Goal: Communication & Community: Answer question/provide support

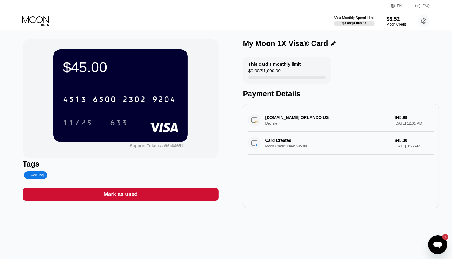
scroll to position [350, 0]
click at [440, 242] on icon "Open messaging window, 1 unread message" at bounding box center [437, 244] width 11 height 11
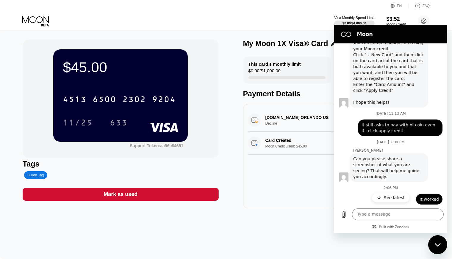
click at [389, 208] on span "New" at bounding box center [390, 211] width 9 height 6
click at [390, 198] on p "See latest" at bounding box center [394, 198] width 21 height 6
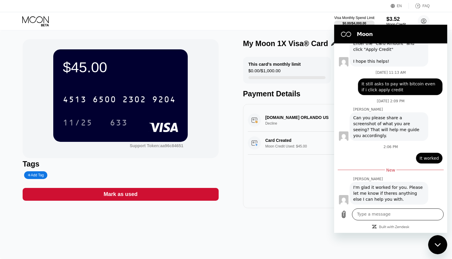
click at [379, 219] on textarea at bounding box center [398, 214] width 92 height 12
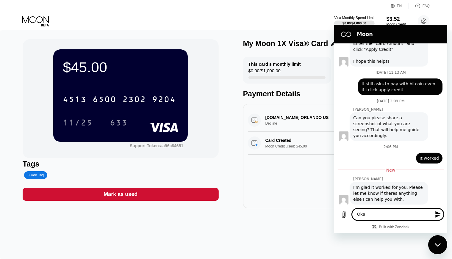
type textarea "Okay"
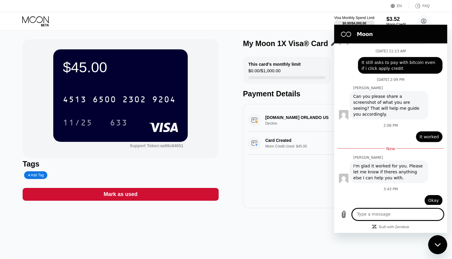
scroll to position [420, 0]
